Goal: Transaction & Acquisition: Purchase product/service

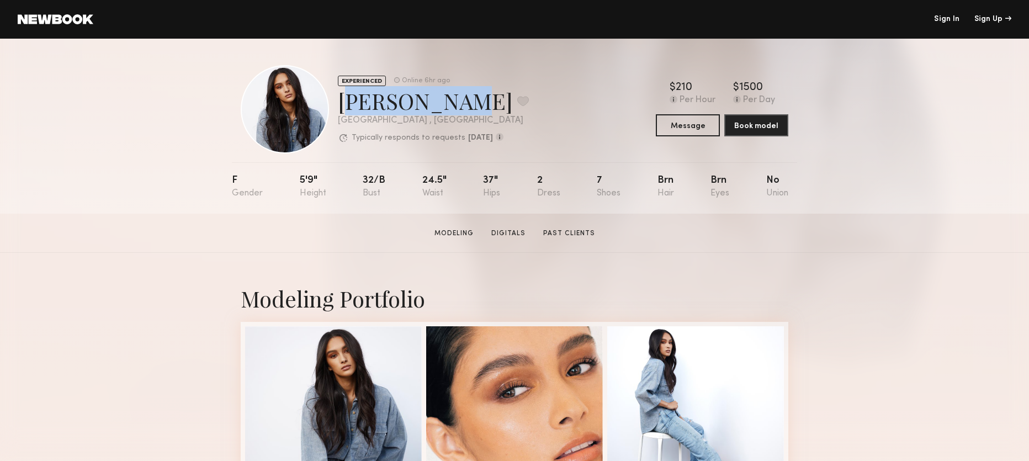
drag, startPoint x: 339, startPoint y: 105, endPoint x: 444, endPoint y: 105, distance: 104.3
click at [444, 105] on div "[PERSON_NAME] Favorite" at bounding box center [433, 100] width 191 height 29
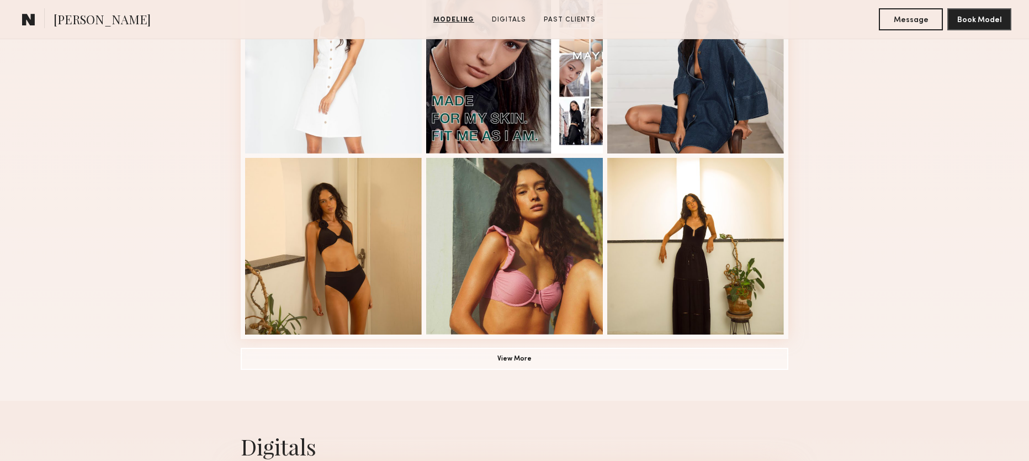
scroll to position [816, 0]
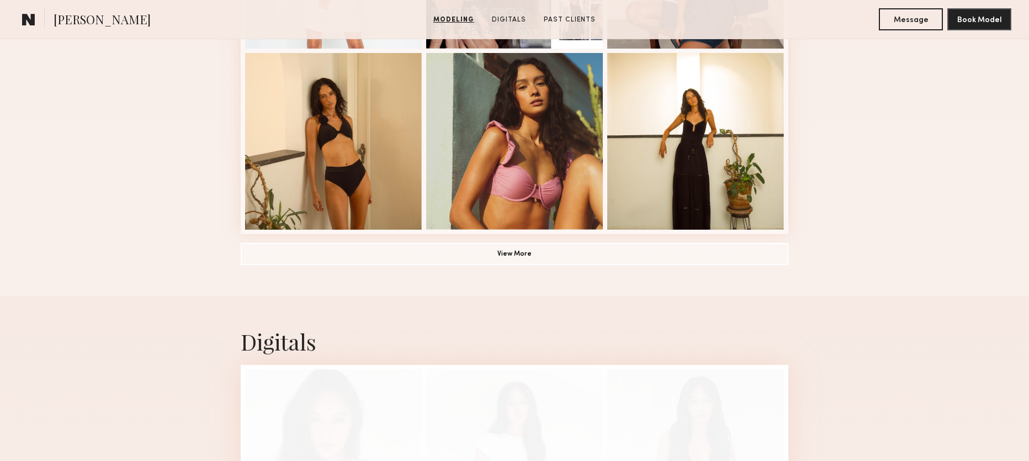
click at [508, 259] on button "View More" at bounding box center [515, 254] width 548 height 22
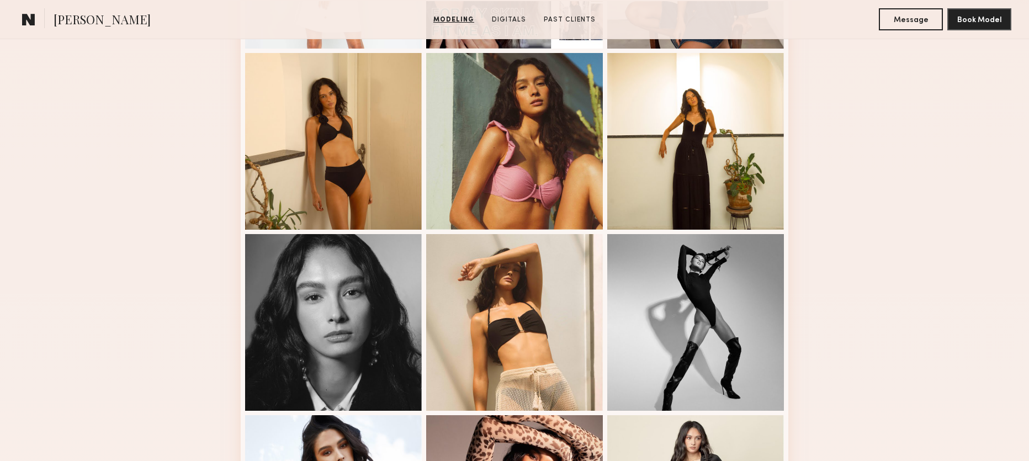
click at [510, 254] on div at bounding box center [514, 322] width 177 height 177
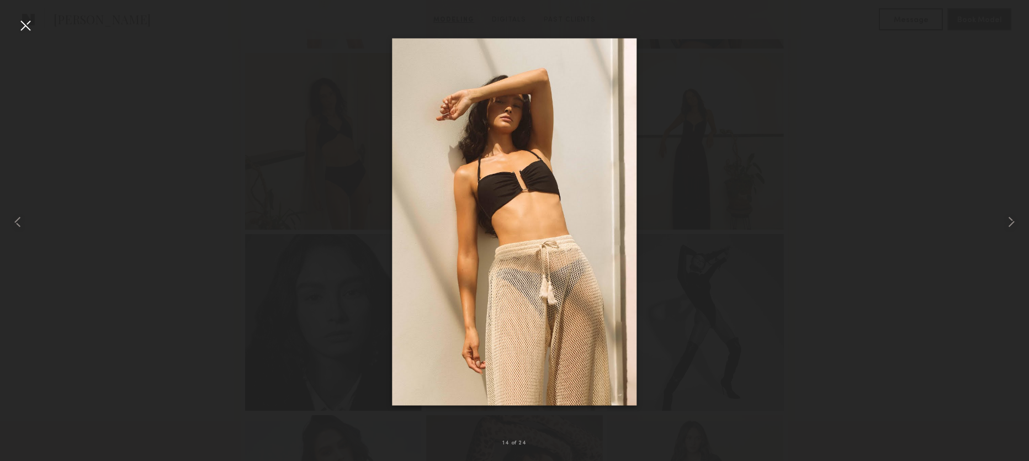
click at [880, 164] on div at bounding box center [514, 222] width 1029 height 408
click at [25, 29] on div at bounding box center [26, 26] width 18 height 18
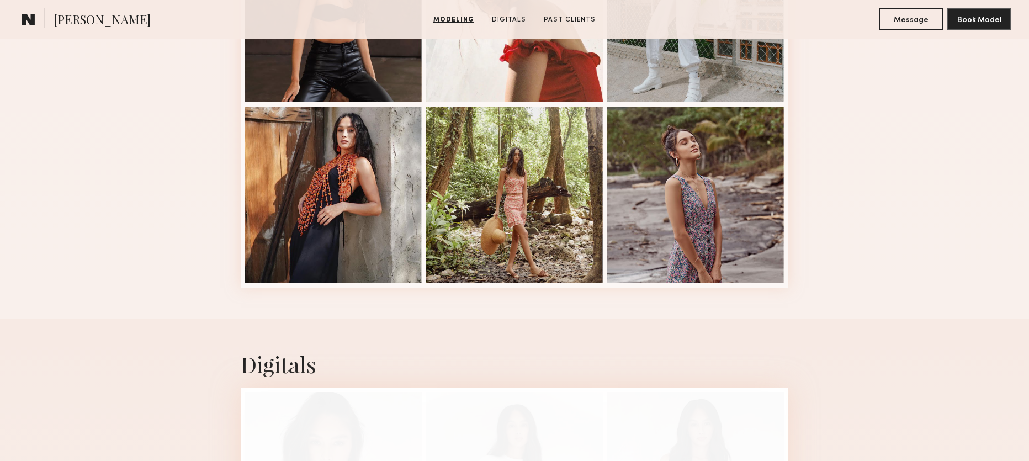
scroll to position [1593, 0]
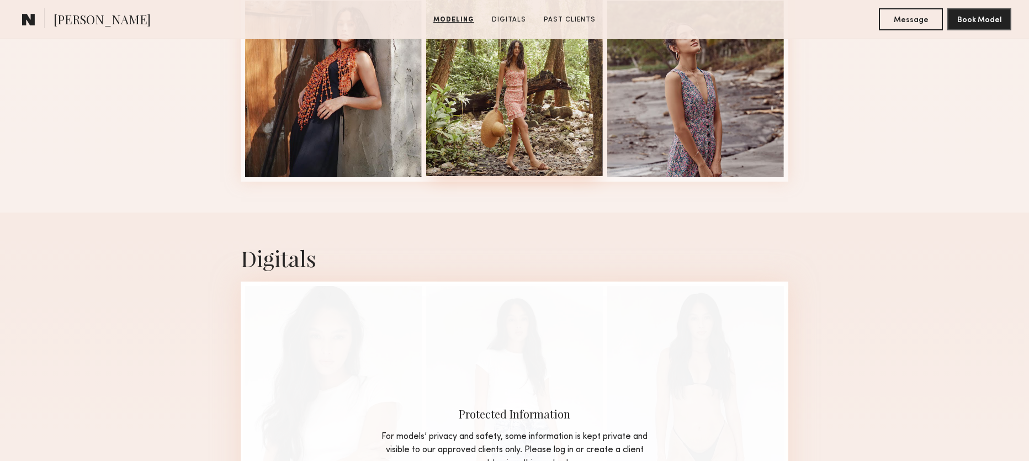
click at [522, 105] on div at bounding box center [514, 87] width 177 height 177
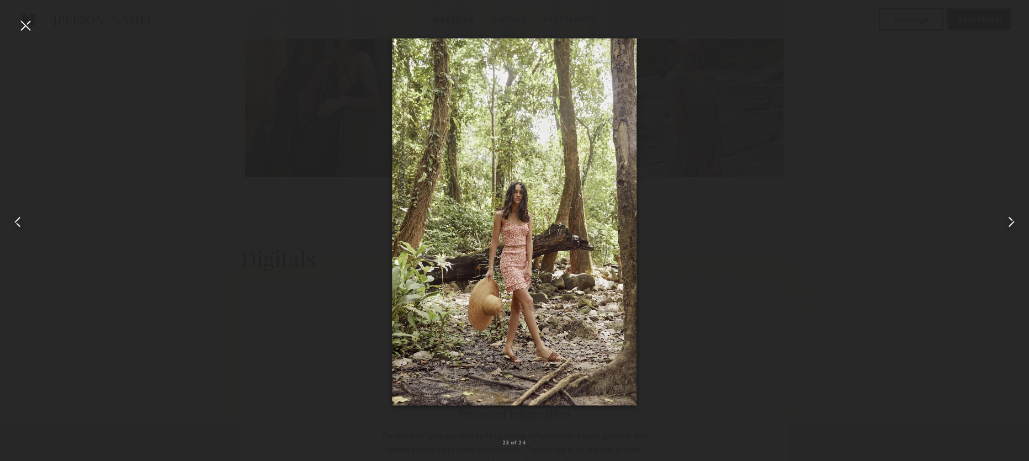
click at [13, 29] on div at bounding box center [20, 222] width 41 height 408
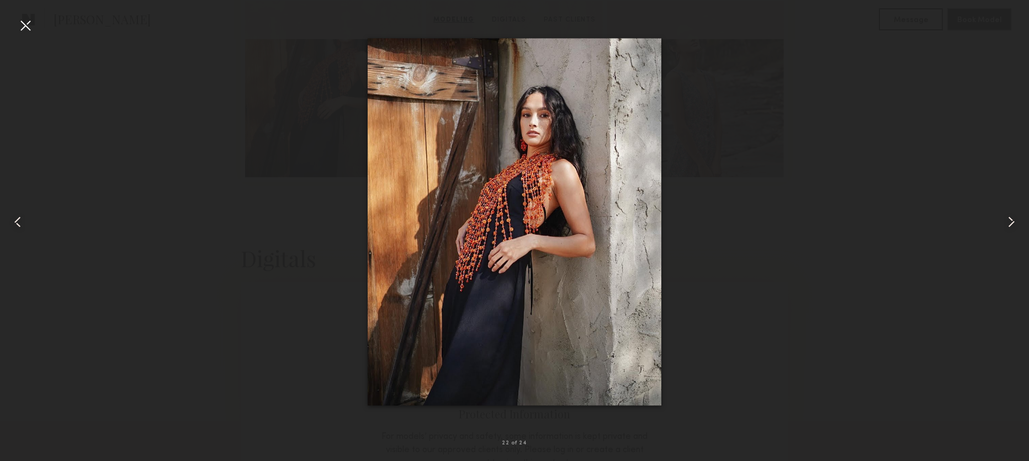
click at [31, 29] on div at bounding box center [26, 26] width 18 height 18
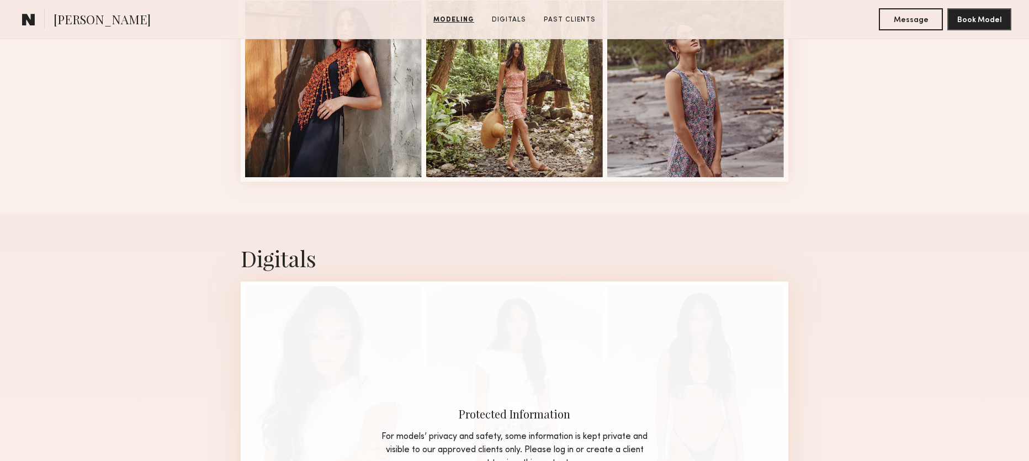
click at [210, 290] on div "Digitals Protected Information For models’ privacy and safety, some information…" at bounding box center [514, 446] width 1029 height 466
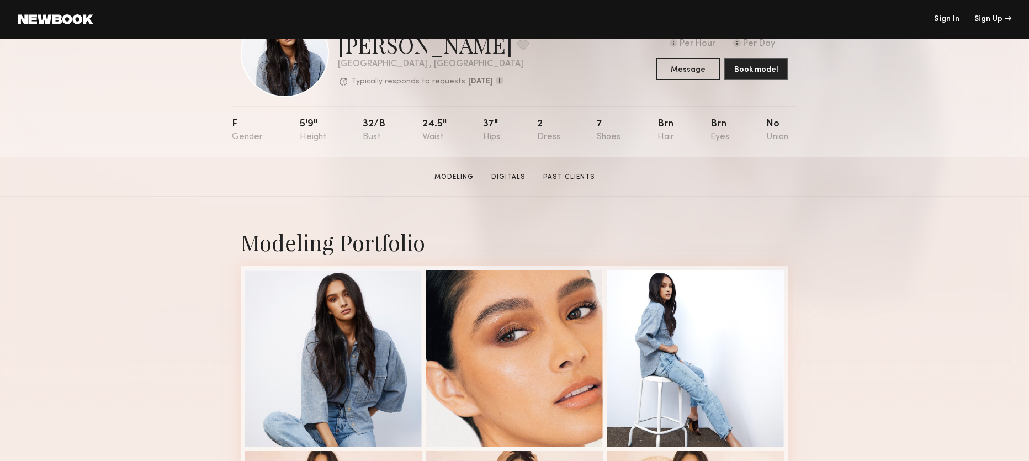
scroll to position [0, 0]
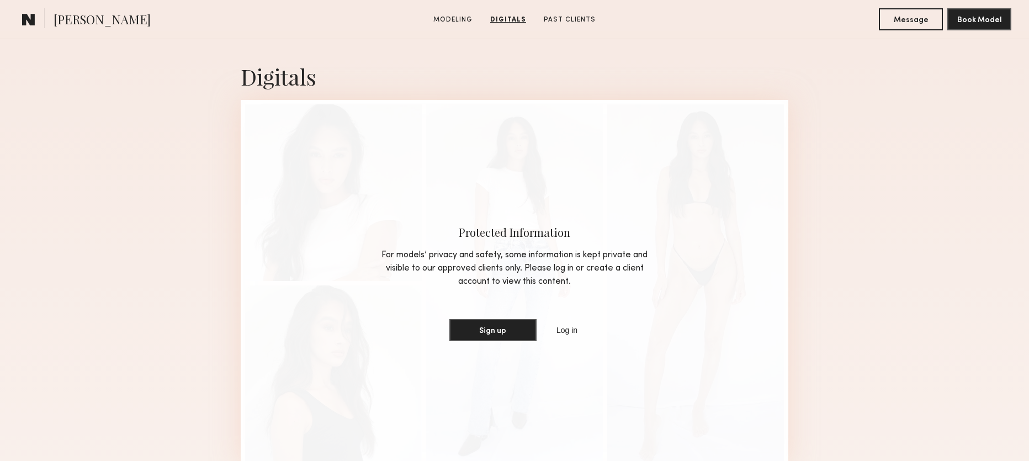
scroll to position [892, 0]
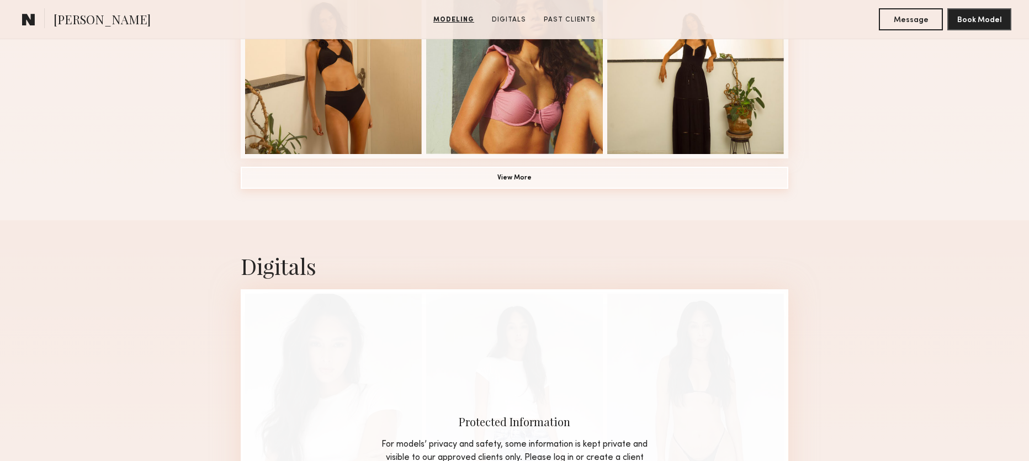
click at [502, 174] on button "View More" at bounding box center [515, 178] width 548 height 22
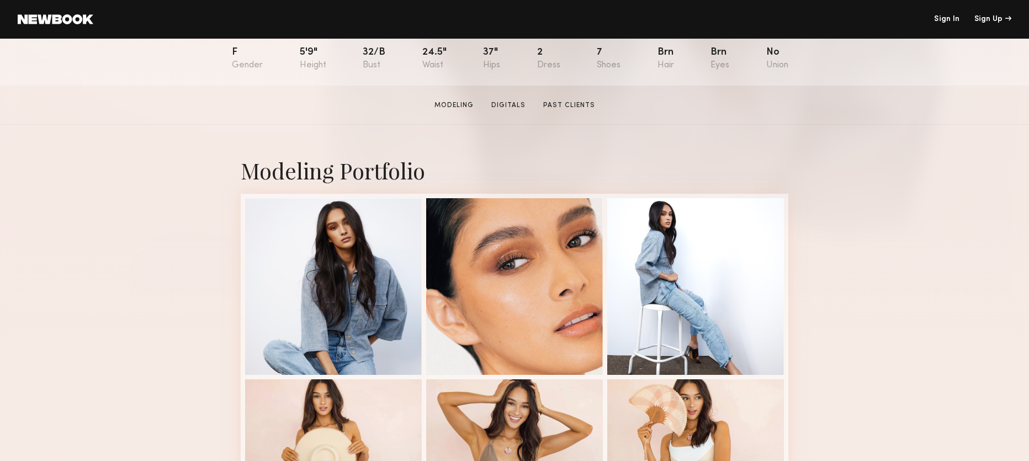
scroll to position [0, 0]
